Goal: Transaction & Acquisition: Purchase product/service

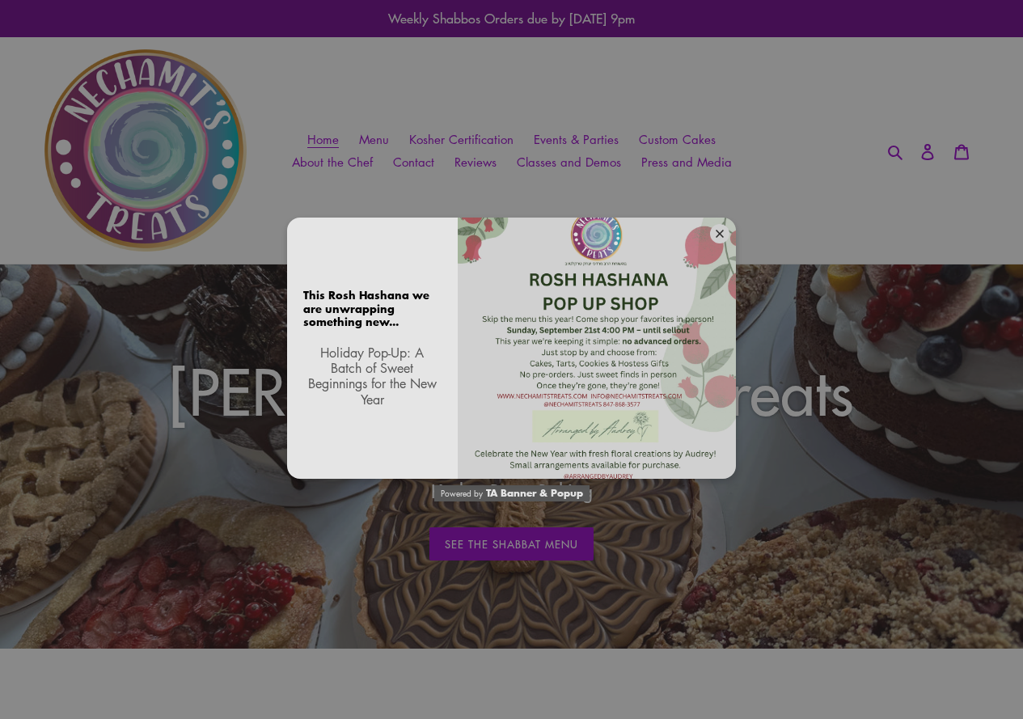
click at [719, 235] on icon at bounding box center [719, 234] width 8 height 8
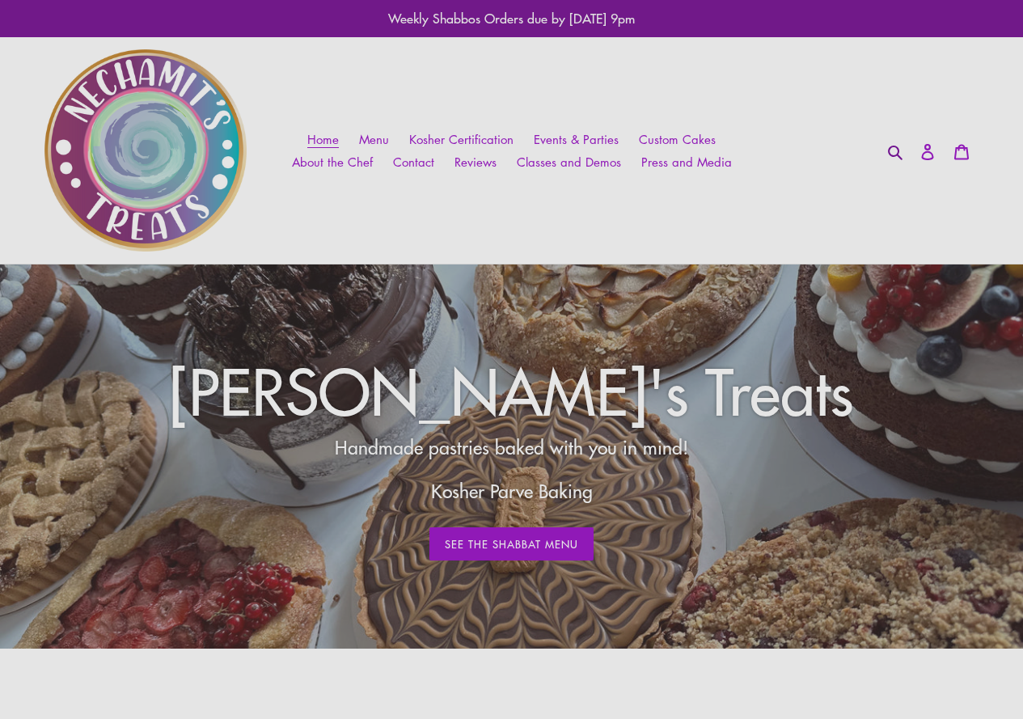
click at [888, 155] on icon "button" at bounding box center [895, 152] width 16 height 16
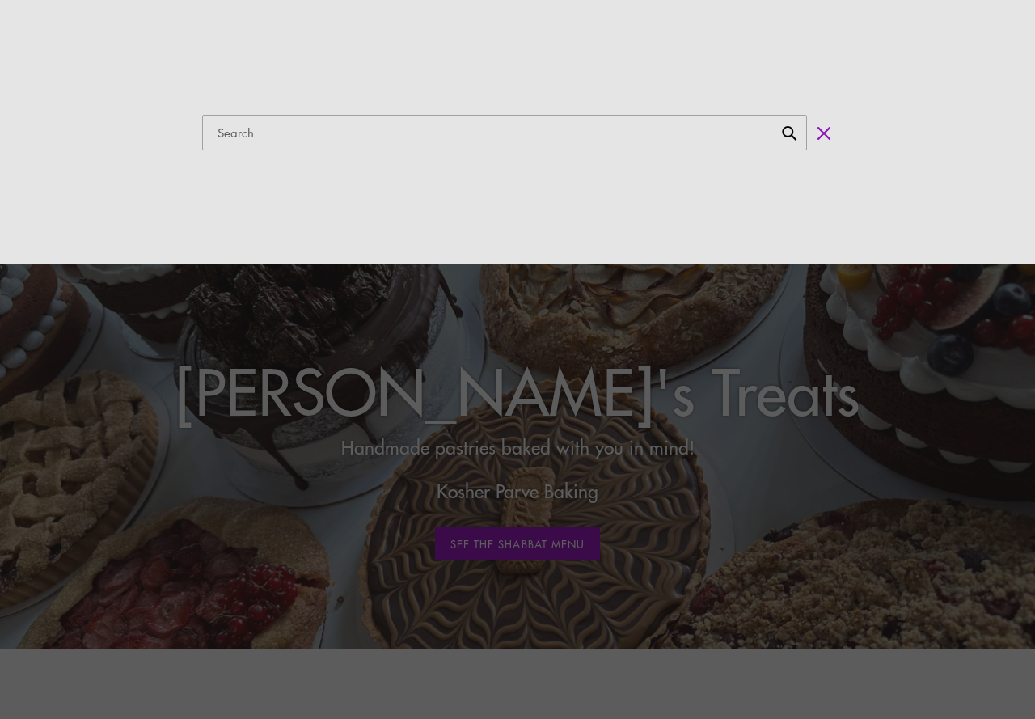
paste input "[PERSON_NAME]'s Treats"
type input "[PERSON_NAME]'s Treats"
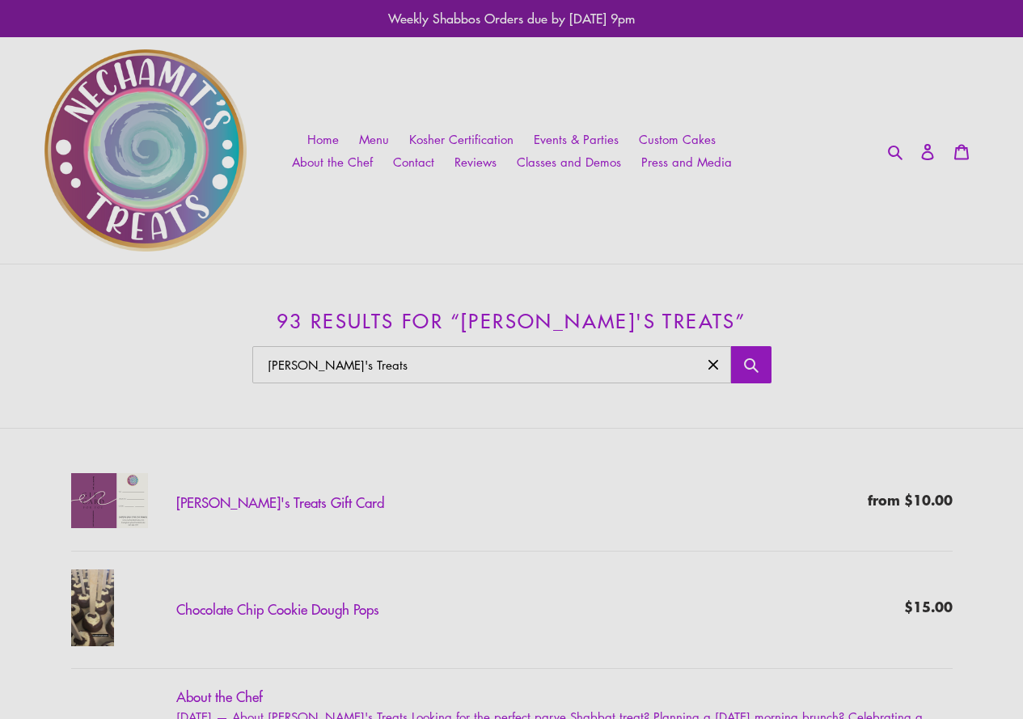
click at [172, 123] on img at bounding box center [145, 150] width 202 height 202
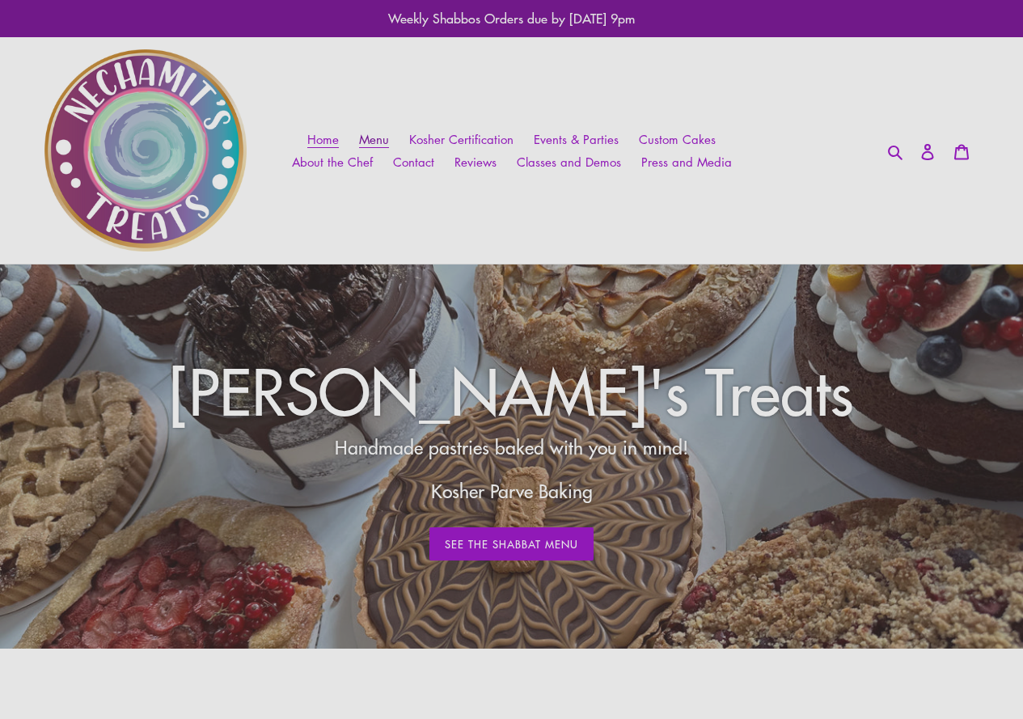
click at [389, 135] on span "Menu" at bounding box center [374, 139] width 30 height 17
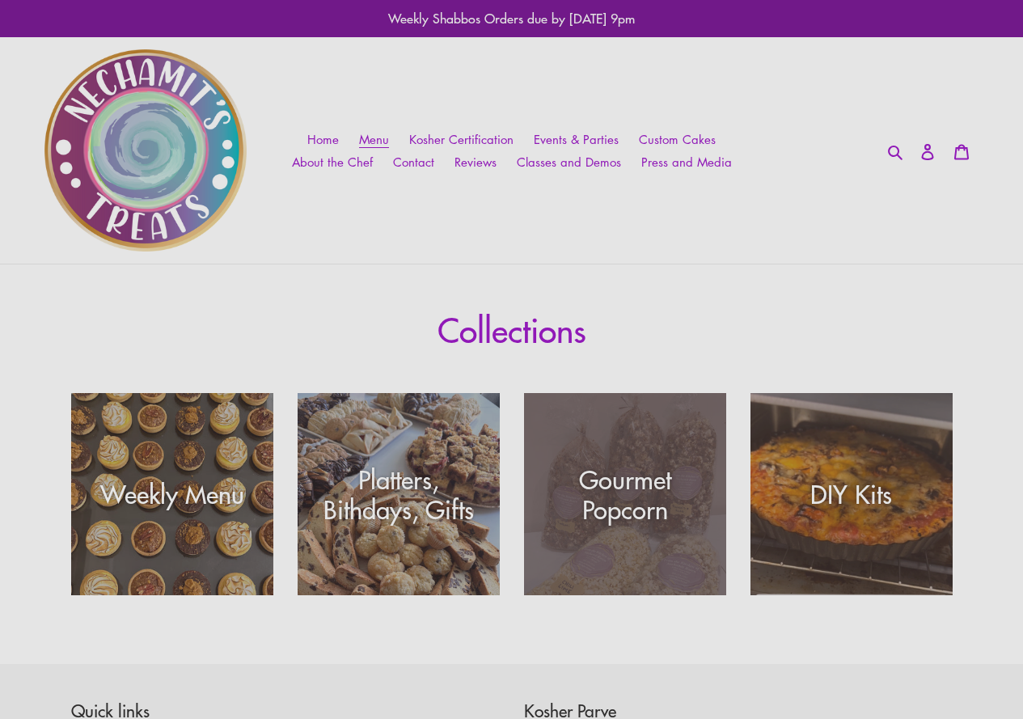
click at [671, 522] on div "Gourmet Popcorn" at bounding box center [625, 494] width 202 height 60
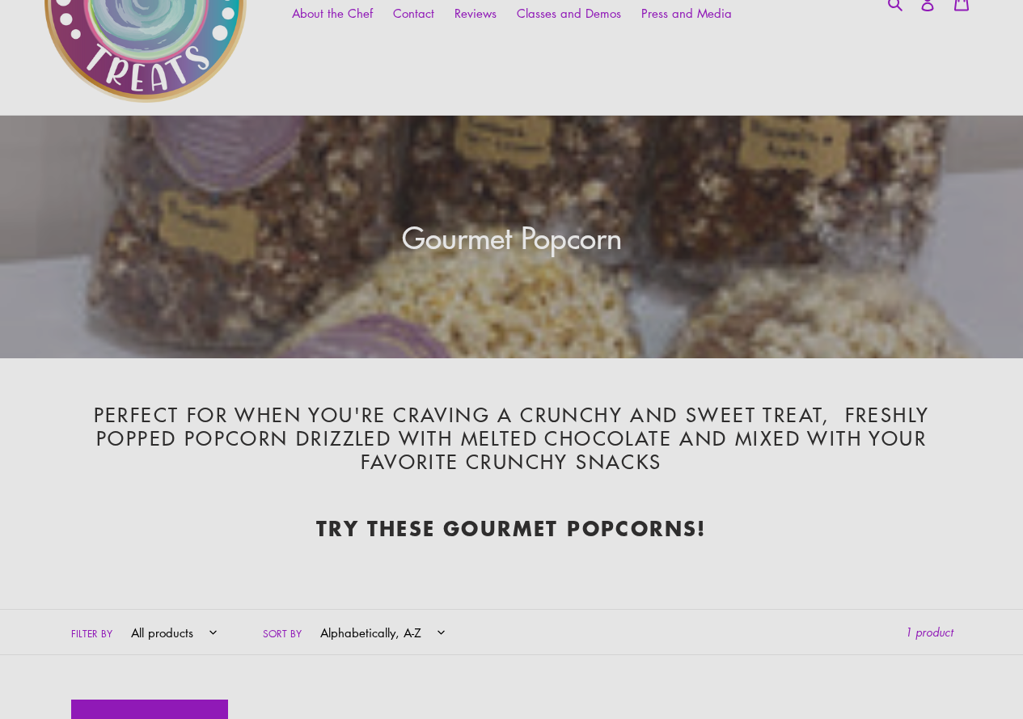
scroll to position [404, 0]
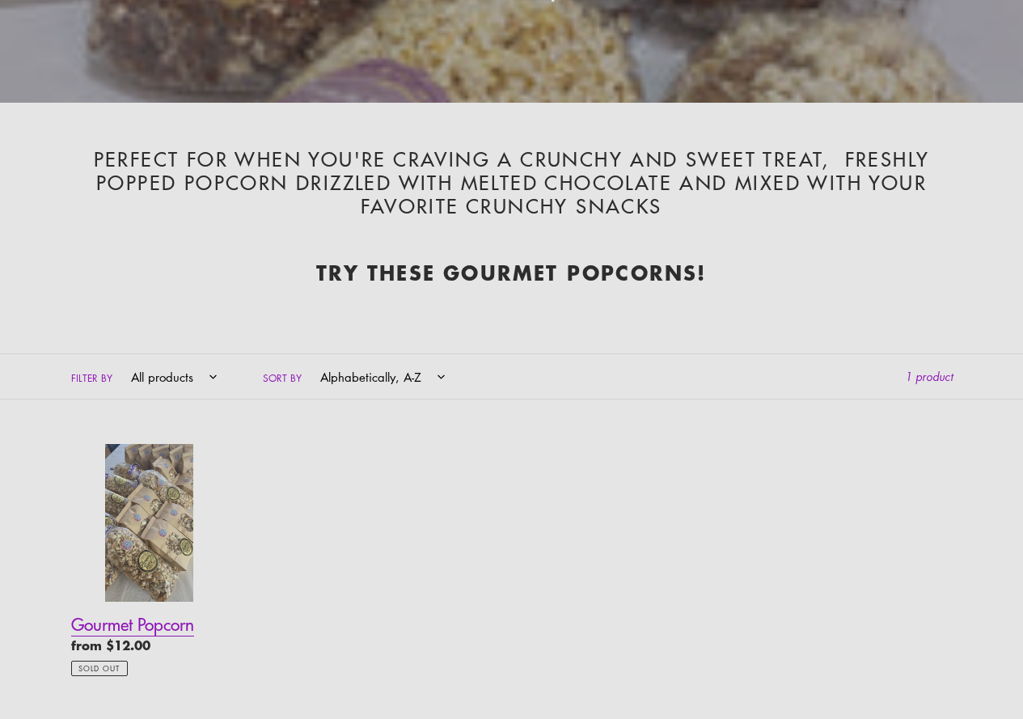
click at [190, 523] on link "Gourmet Popcorn" at bounding box center [149, 560] width 157 height 232
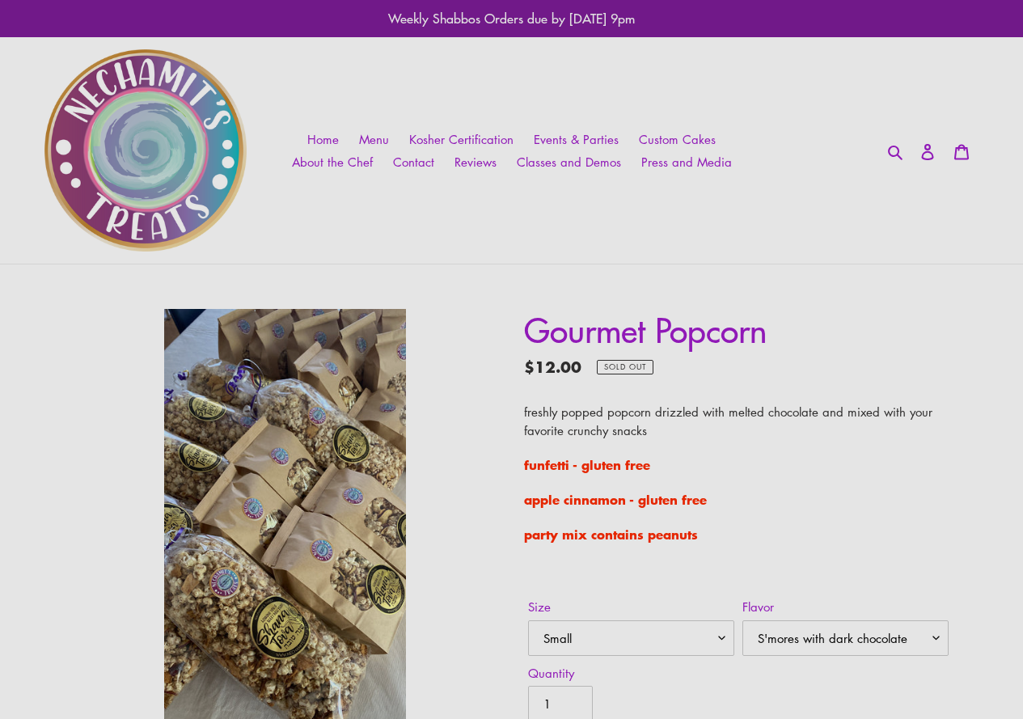
click at [283, 484] on img at bounding box center [284, 523] width 241 height 428
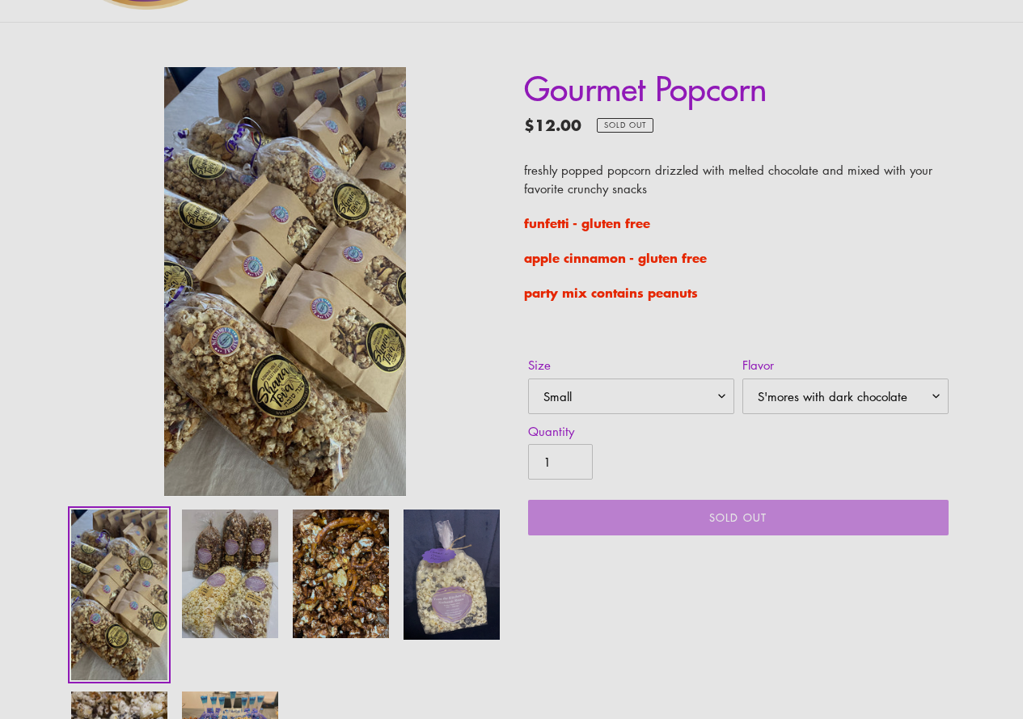
scroll to position [242, 0]
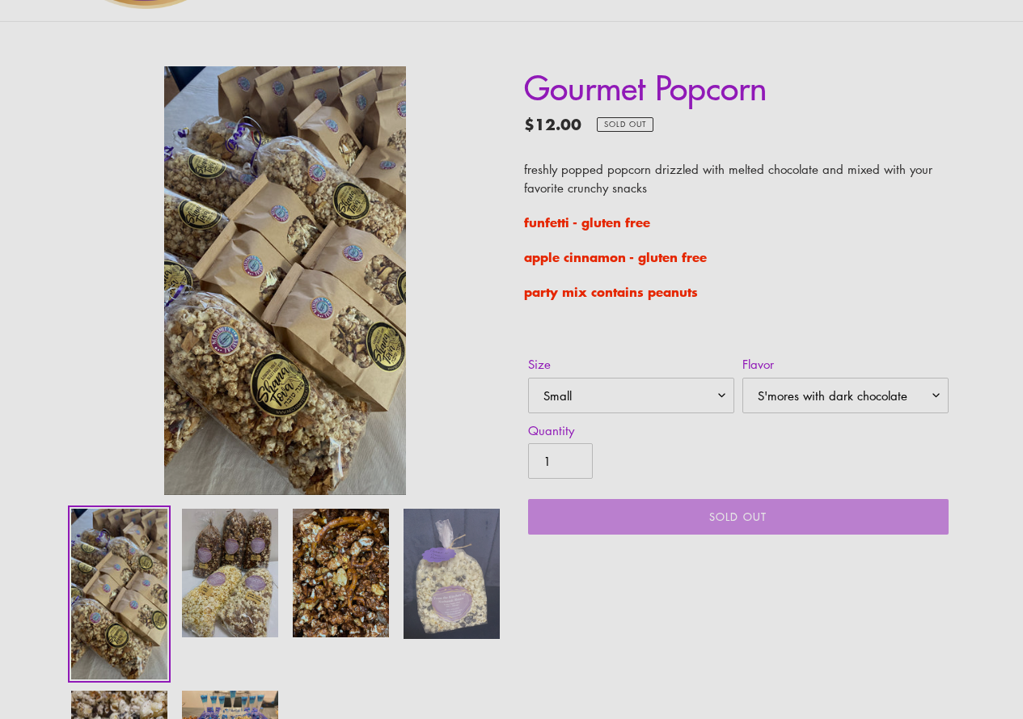
click at [468, 618] on img at bounding box center [451, 573] width 99 height 133
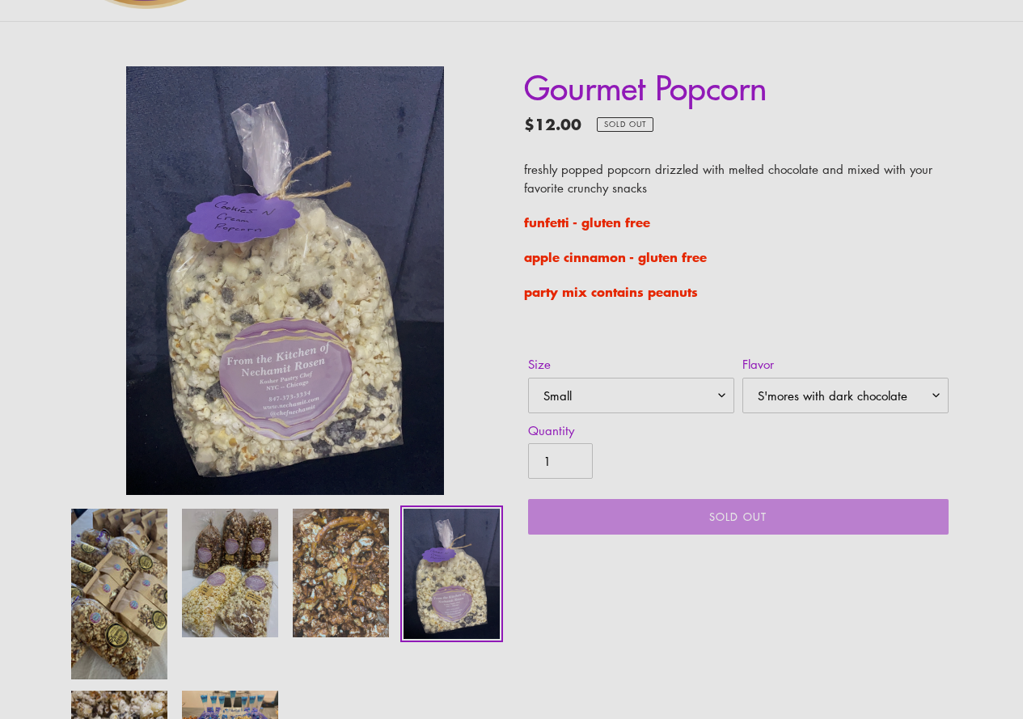
click at [323, 603] on img at bounding box center [340, 573] width 99 height 132
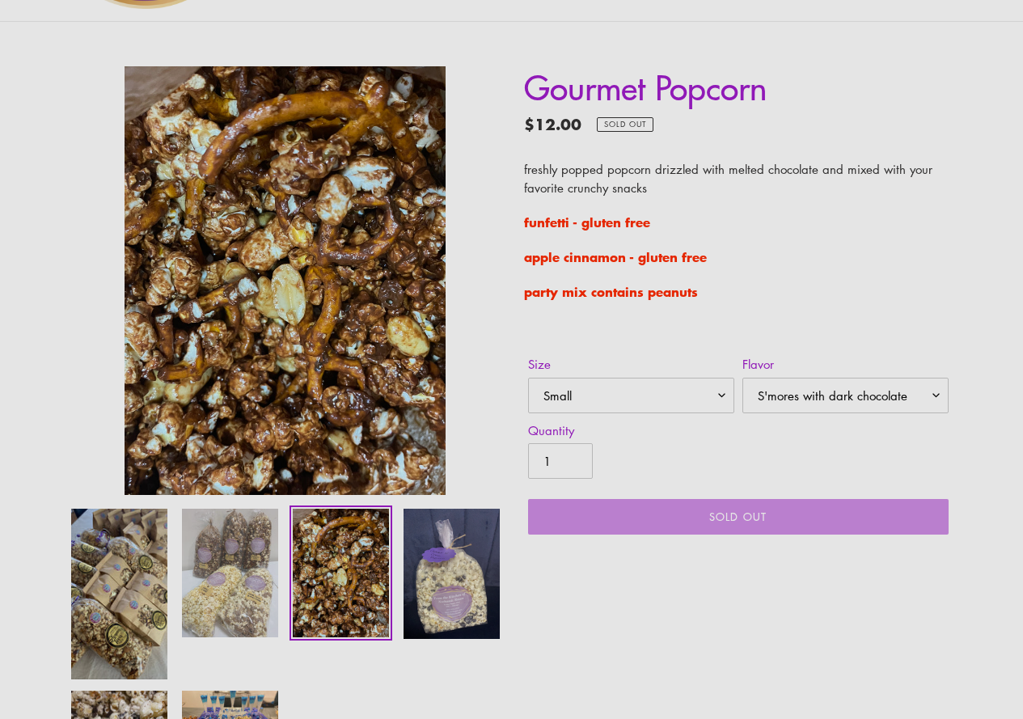
click at [266, 555] on img at bounding box center [229, 573] width 99 height 132
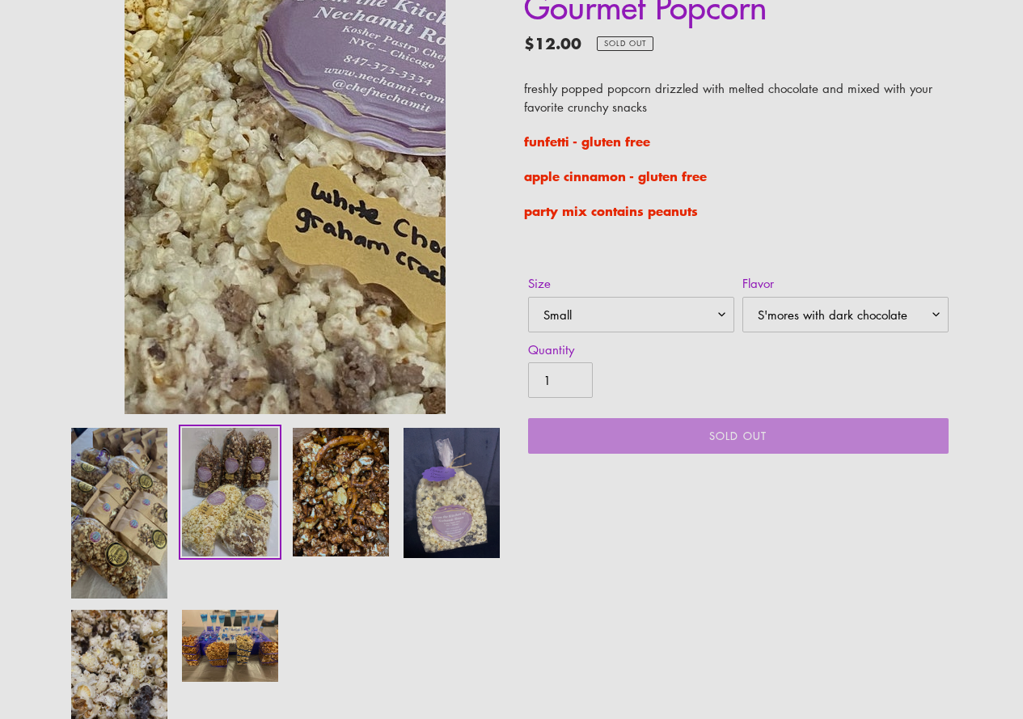
scroll to position [404, 0]
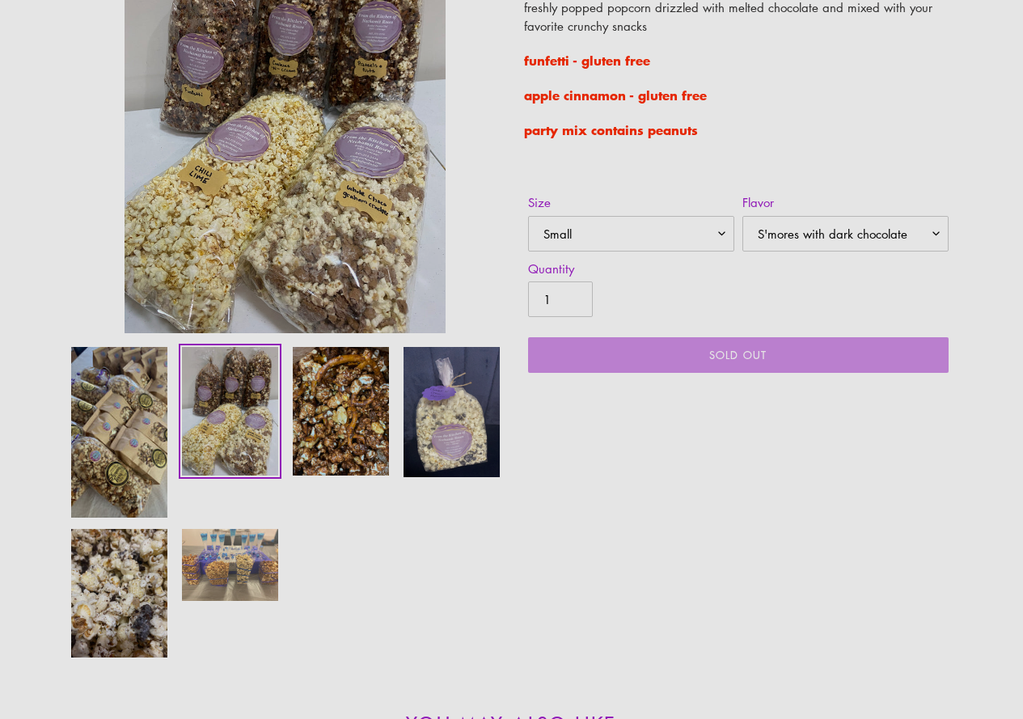
click at [253, 581] on img at bounding box center [229, 564] width 99 height 75
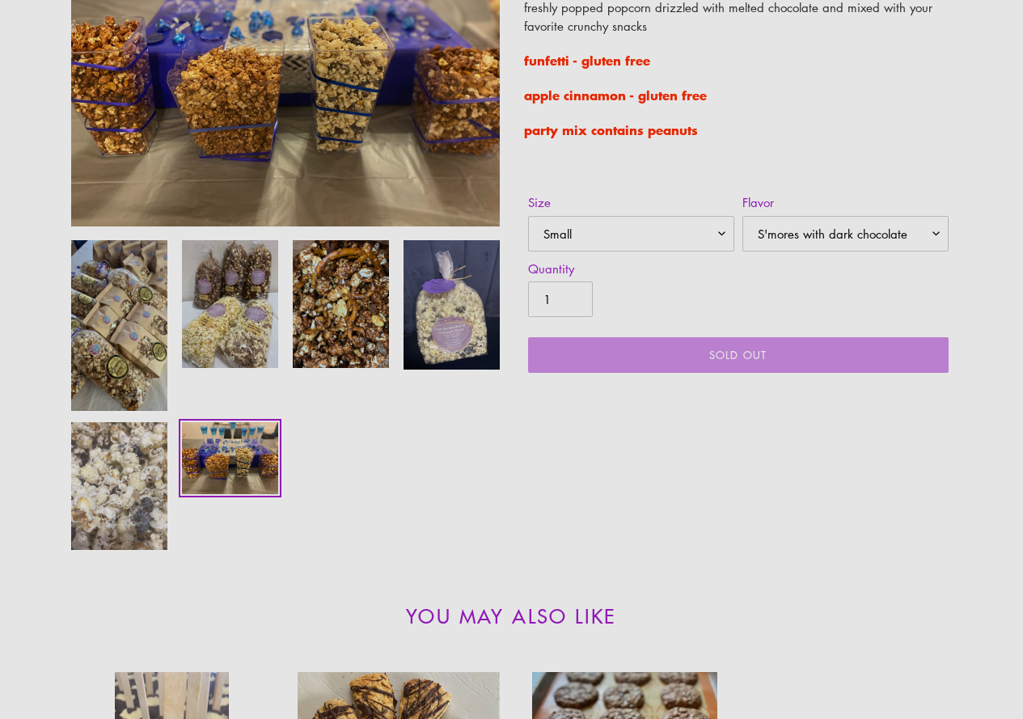
click at [130, 491] on img at bounding box center [119, 486] width 99 height 132
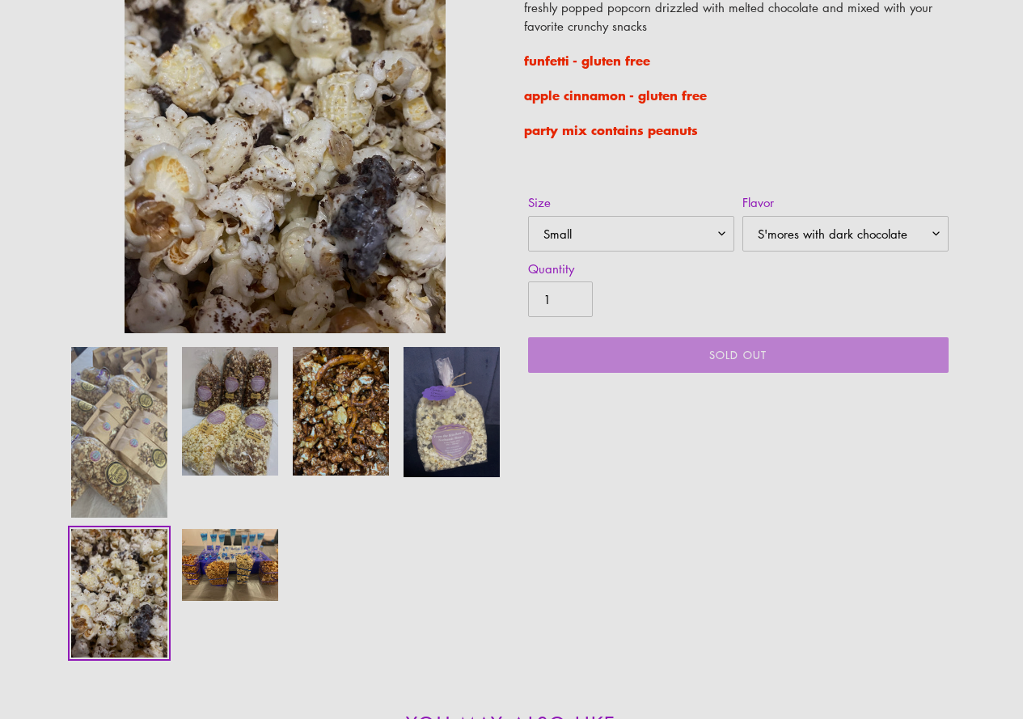
click at [151, 490] on img at bounding box center [119, 432] width 99 height 174
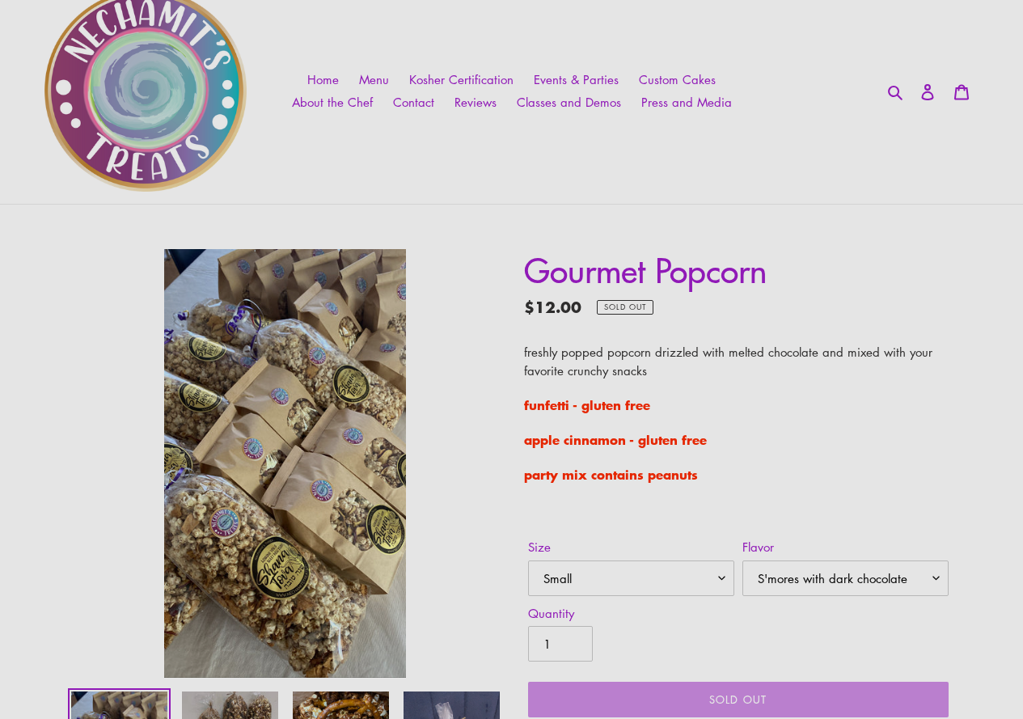
scroll to position [81, 0]
